Goal: Navigation & Orientation: Understand site structure

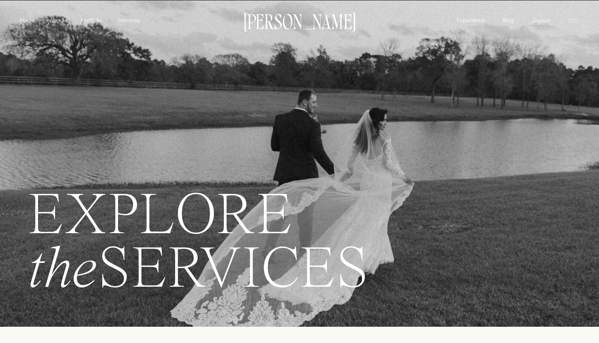
click at [61, 21] on p "About" at bounding box center [57, 20] width 18 height 8
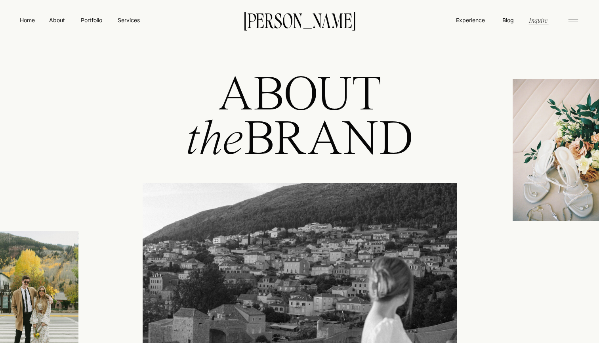
click at [578, 22] on icon at bounding box center [573, 20] width 16 height 13
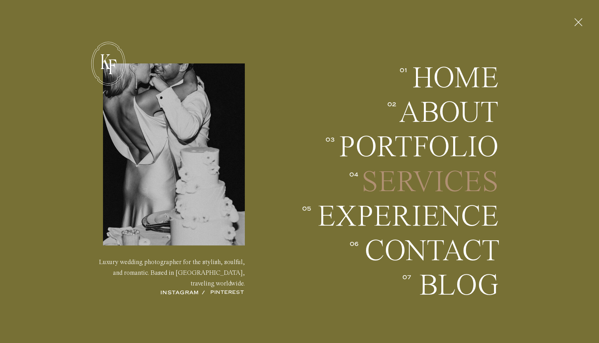
click at [438, 177] on h2 "Services" at bounding box center [428, 181] width 139 height 29
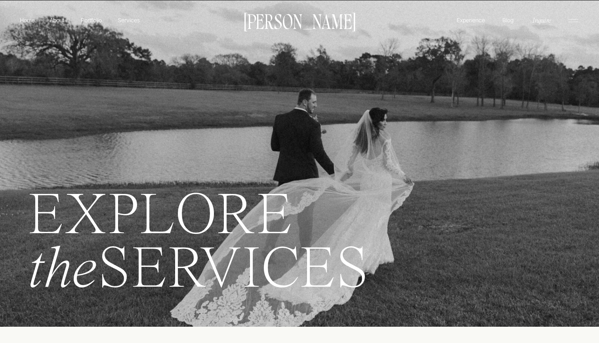
click at [469, 22] on p "Experience" at bounding box center [470, 20] width 30 height 8
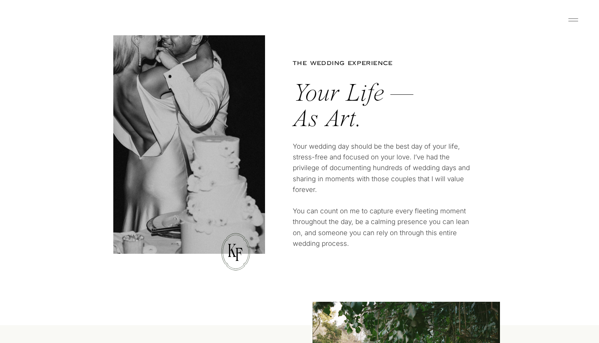
scroll to position [535, 0]
